Goal: Check status

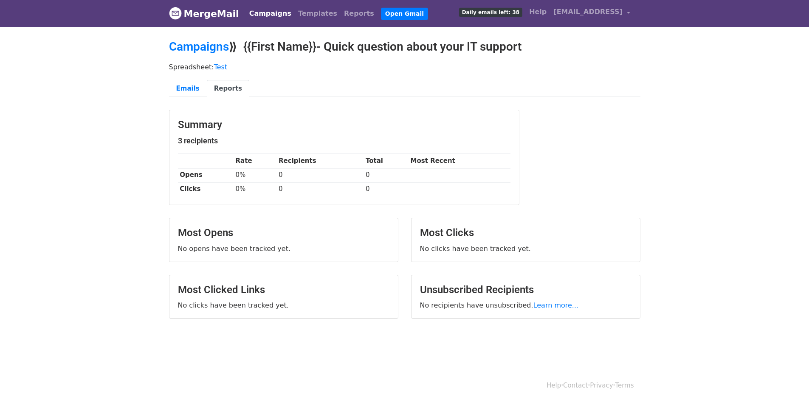
click at [722, 248] on body "MergeMail Campaigns Templates Reports Open Gmail Daily emails left: 38 Help est…" at bounding box center [404, 180] width 809 height 361
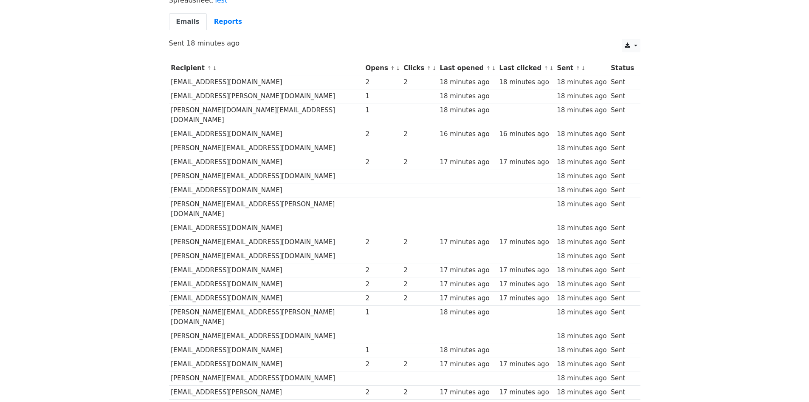
scroll to position [42, 0]
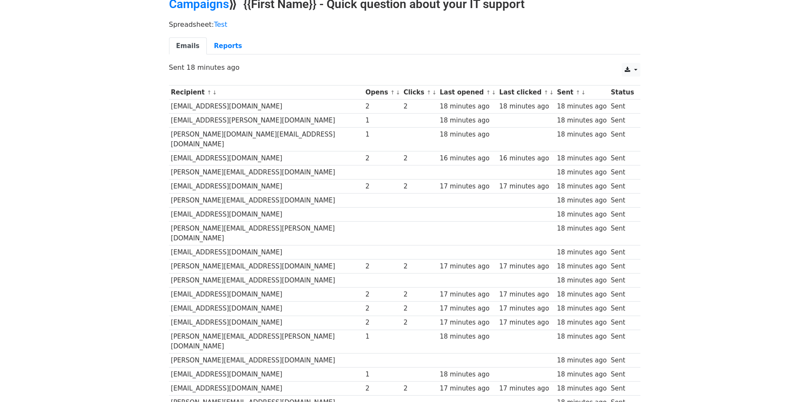
click at [722, 343] on body "MergeMail Campaigns Templates Reports Open Gmail Daily emails left: 0 Help [EMA…" at bounding box center [404, 354] width 809 height 793
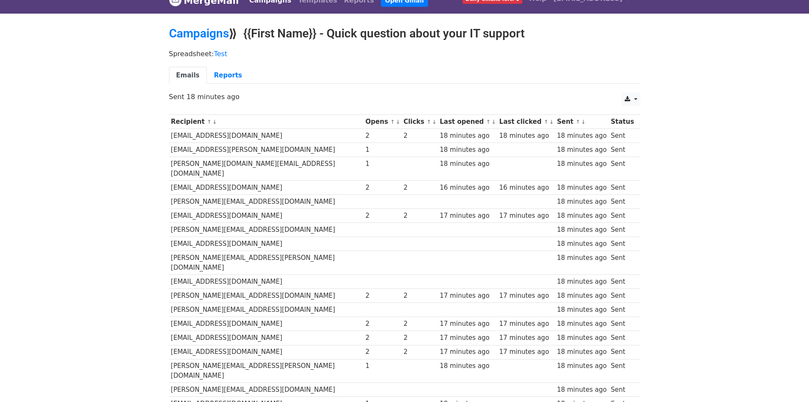
scroll to position [0, 0]
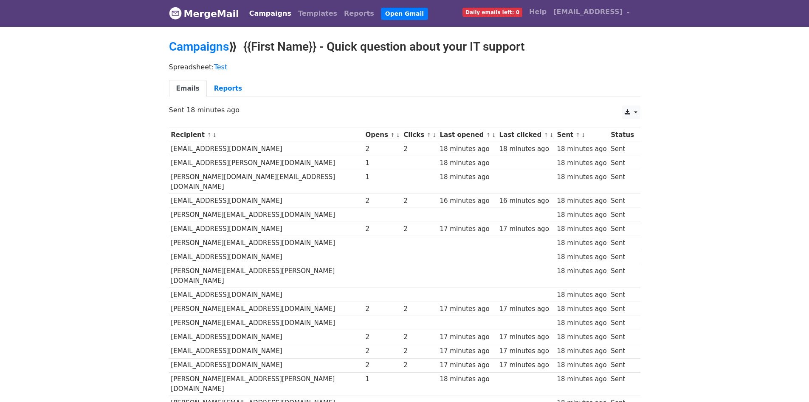
click at [764, 207] on body "MergeMail Campaigns Templates Reports Open Gmail Daily emails left: 0 Help este…" at bounding box center [404, 396] width 809 height 793
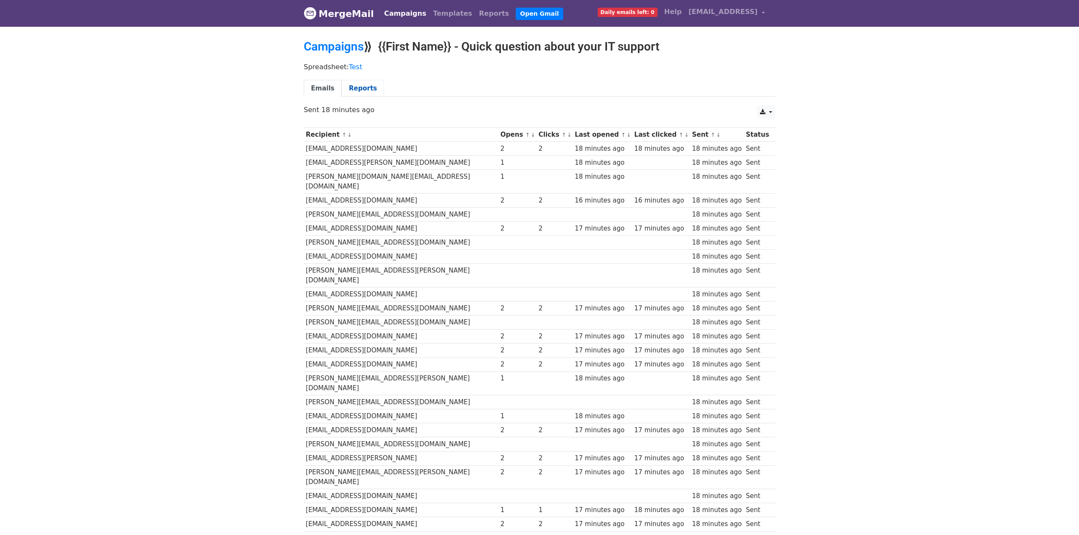
click at [356, 88] on link "Reports" at bounding box center [363, 88] width 42 height 17
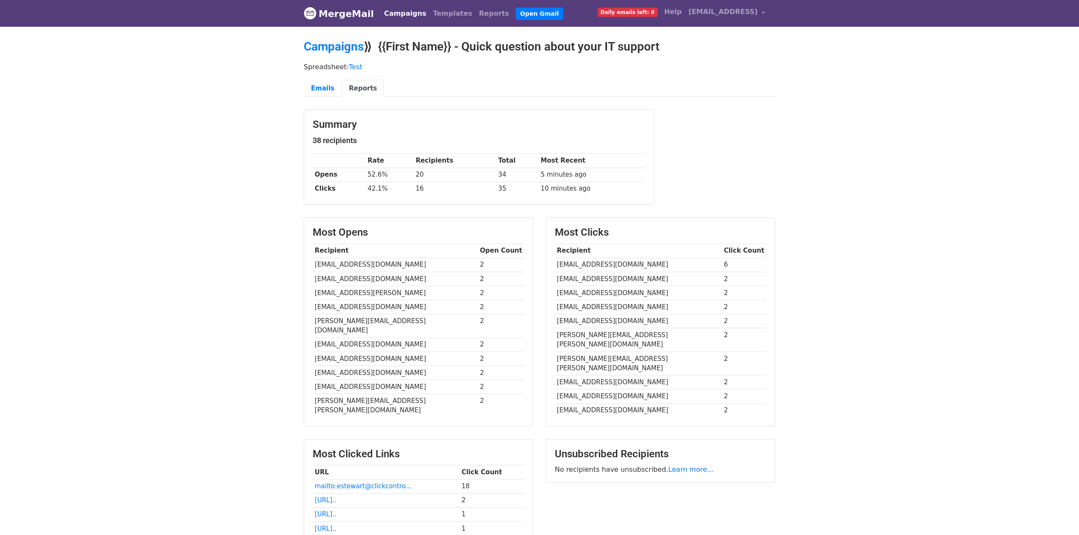
click at [993, 424] on body "MergeMail Campaigns Templates Reports Open Gmail Daily emails left: 0 Help [EMA…" at bounding box center [539, 335] width 1079 height 671
click at [901, 196] on body "MergeMail Campaigns Templates Reports Open Gmail Daily emails left: 0 Help [EMA…" at bounding box center [539, 335] width 1079 height 671
